Goal: Navigation & Orientation: Find specific page/section

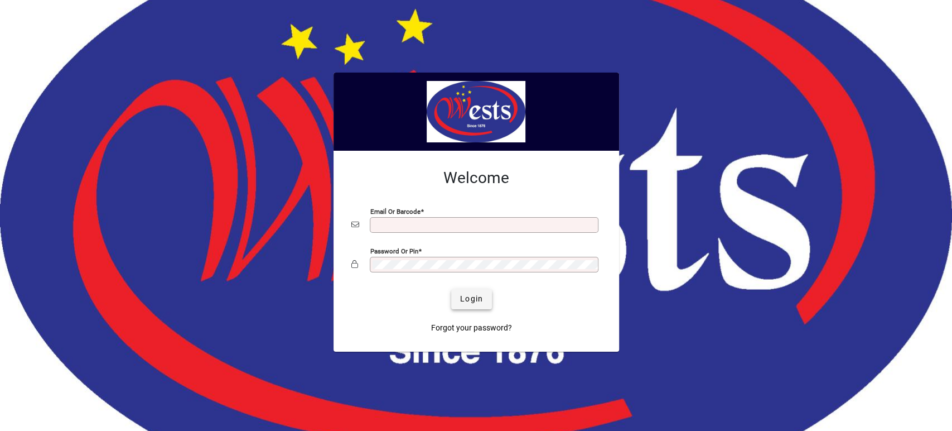
type input "**********"
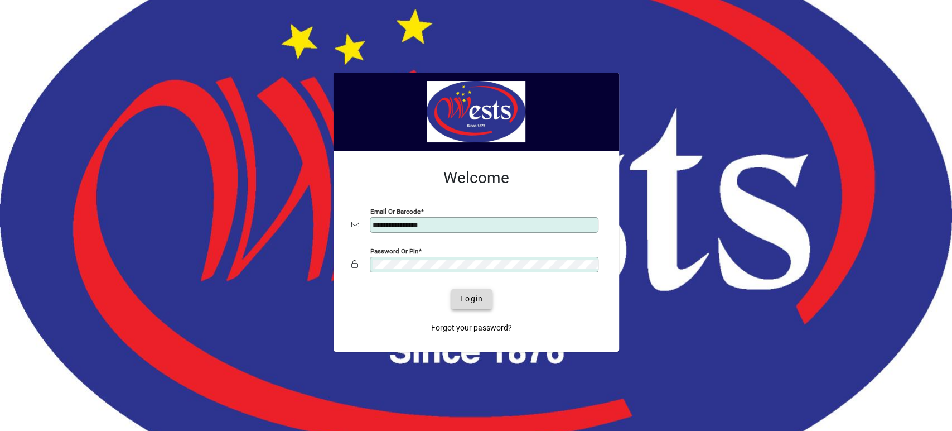
click at [468, 298] on span "Login" at bounding box center [471, 299] width 23 height 12
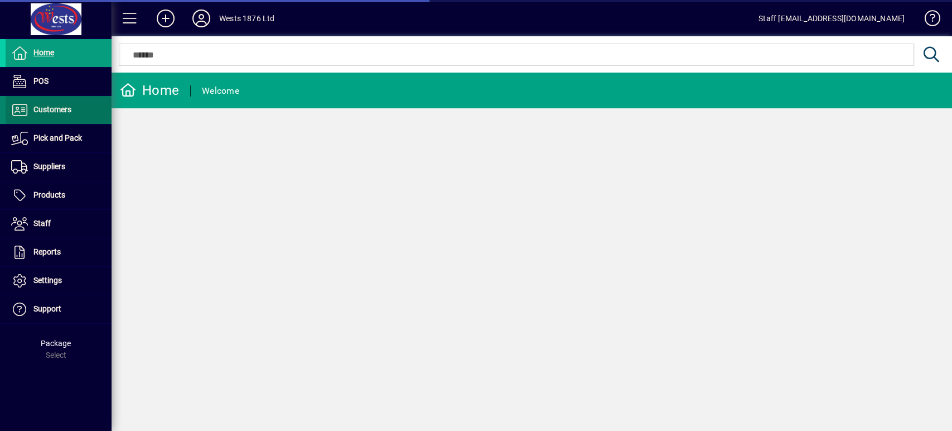
click at [76, 109] on span at bounding box center [59, 109] width 106 height 27
